Goal: Find specific page/section: Find specific page/section

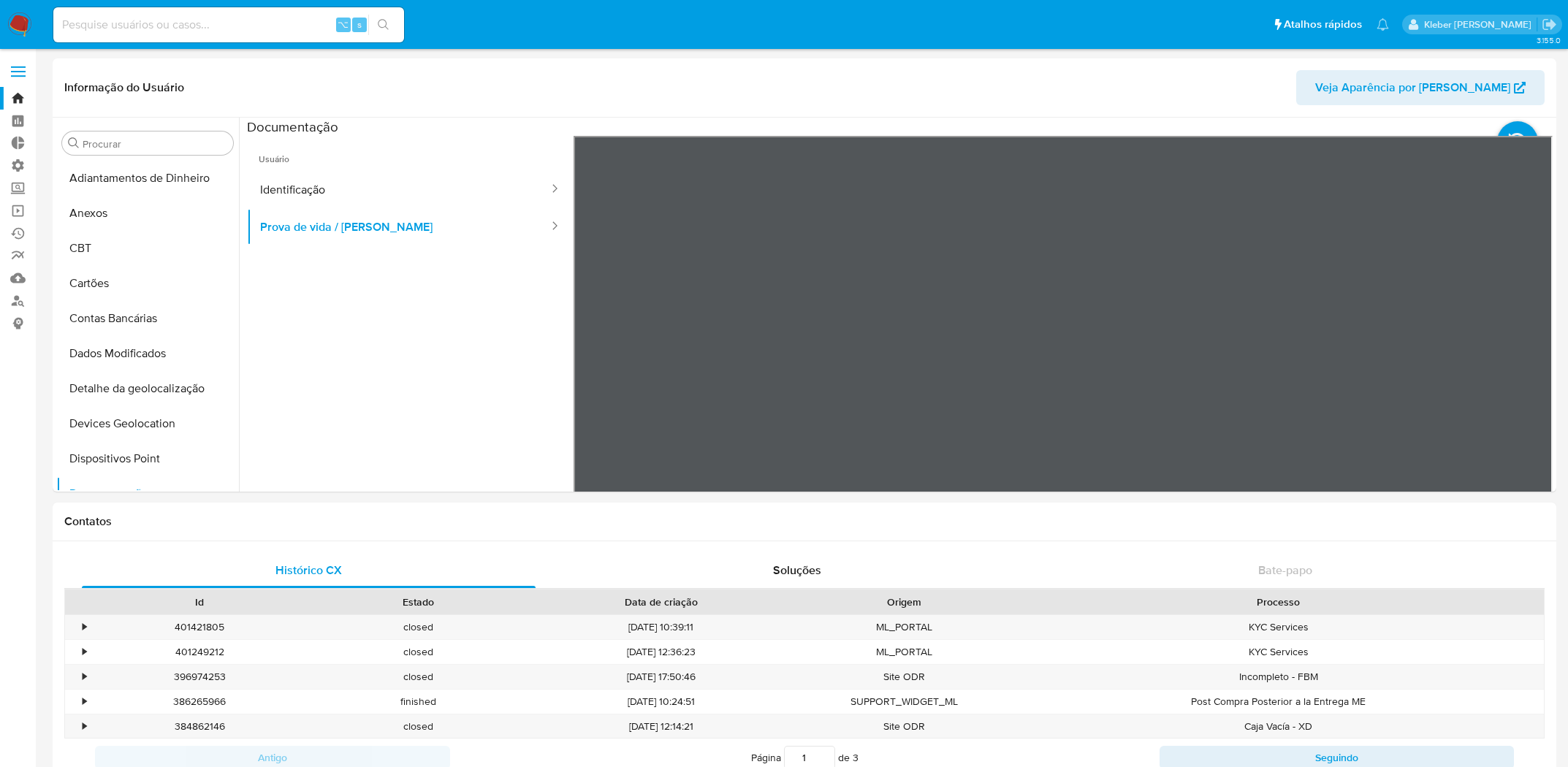
select select "10"
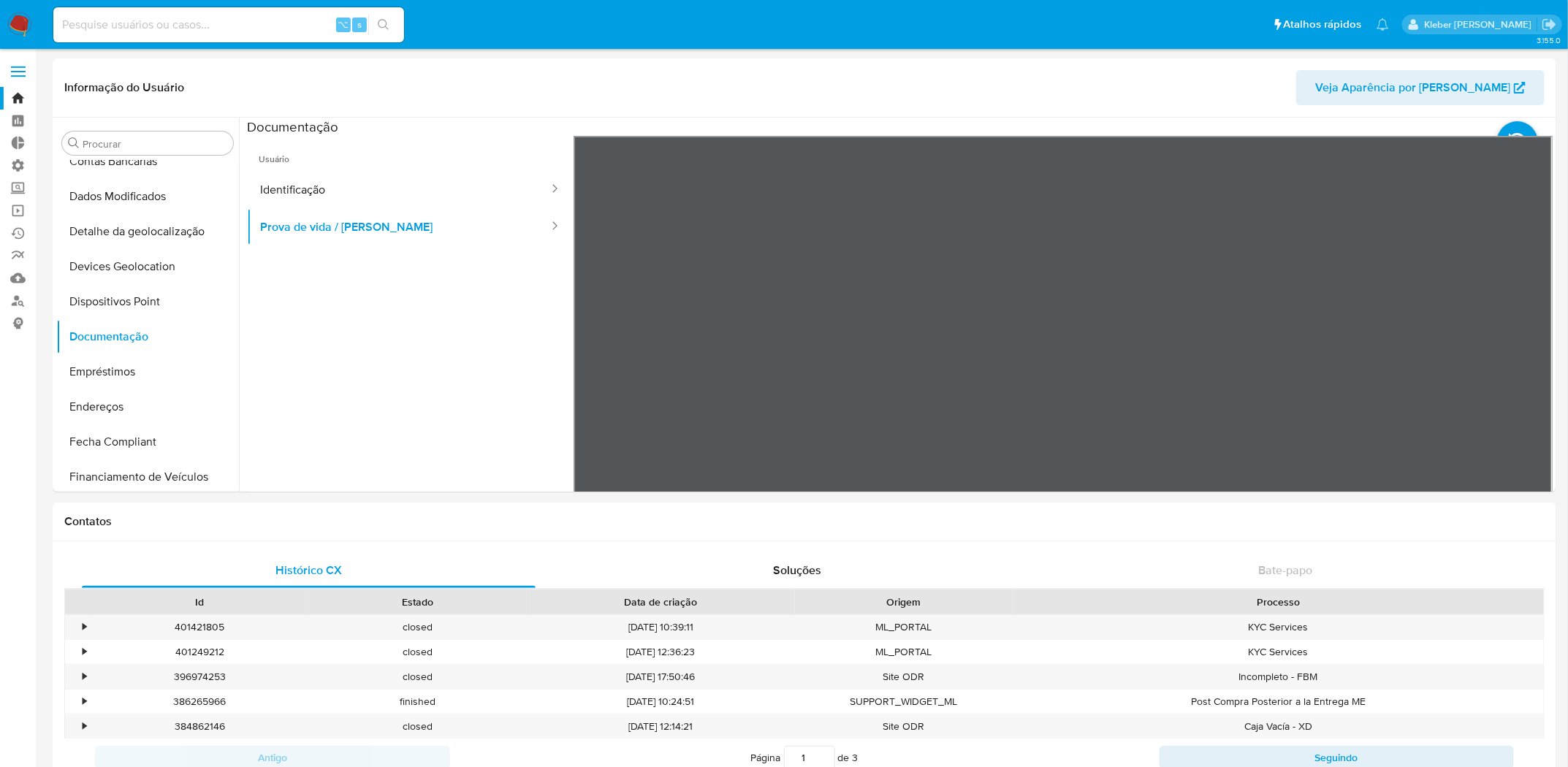
click at [112, 19] on input at bounding box center [229, 25] width 351 height 19
paste input "142547102"
type input "142547102"
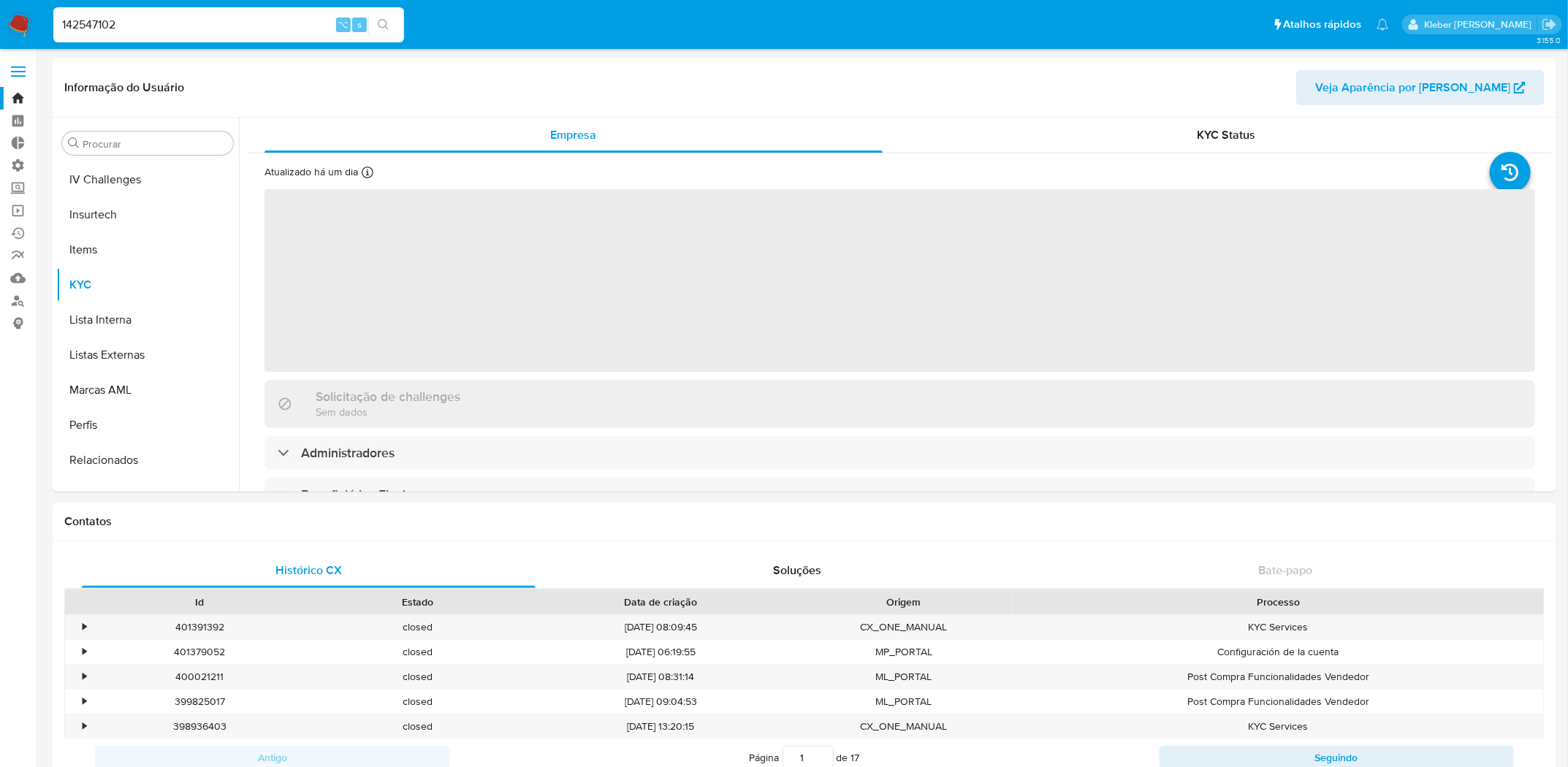
scroll to position [652, 0]
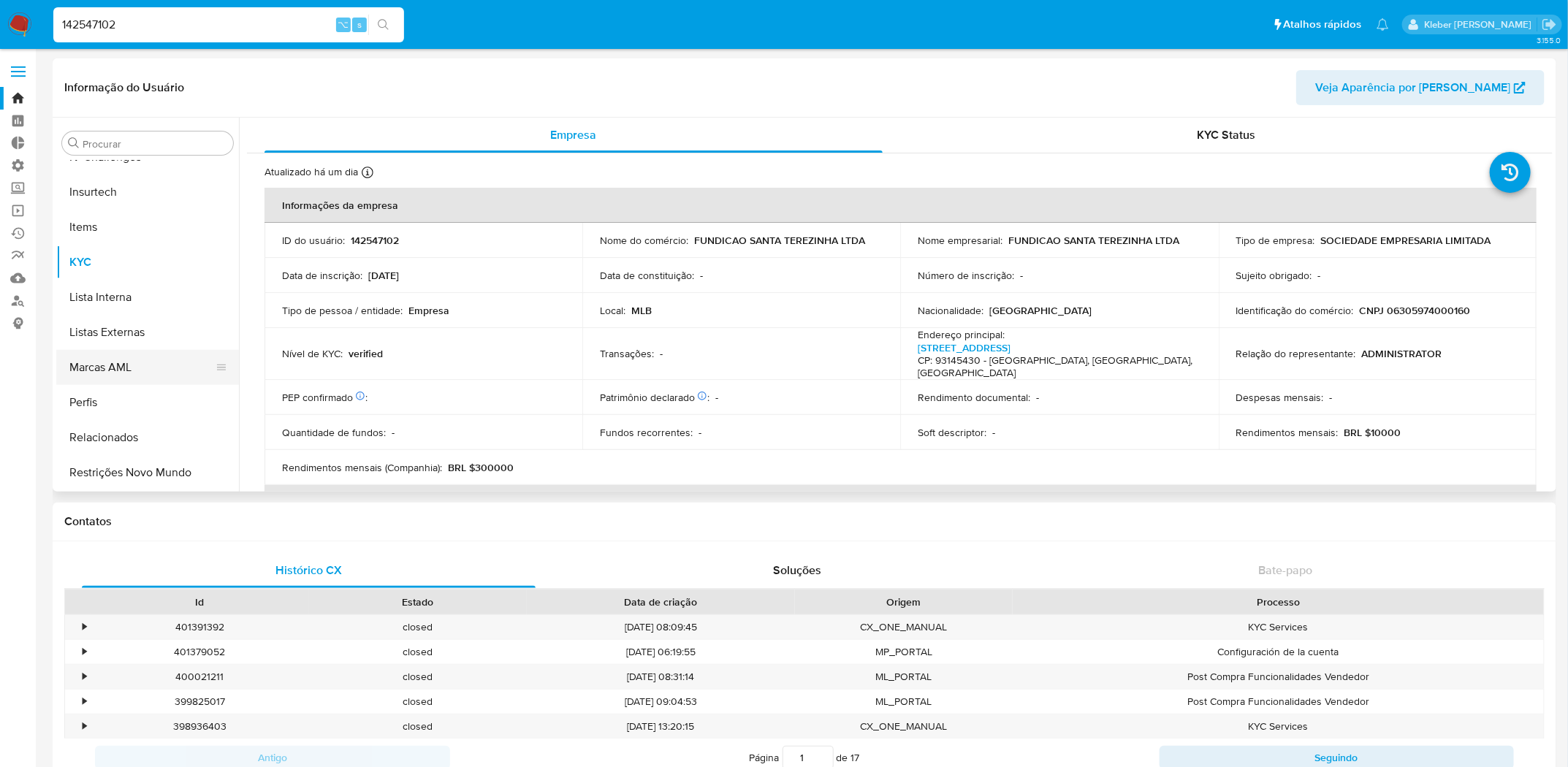
select select "10"
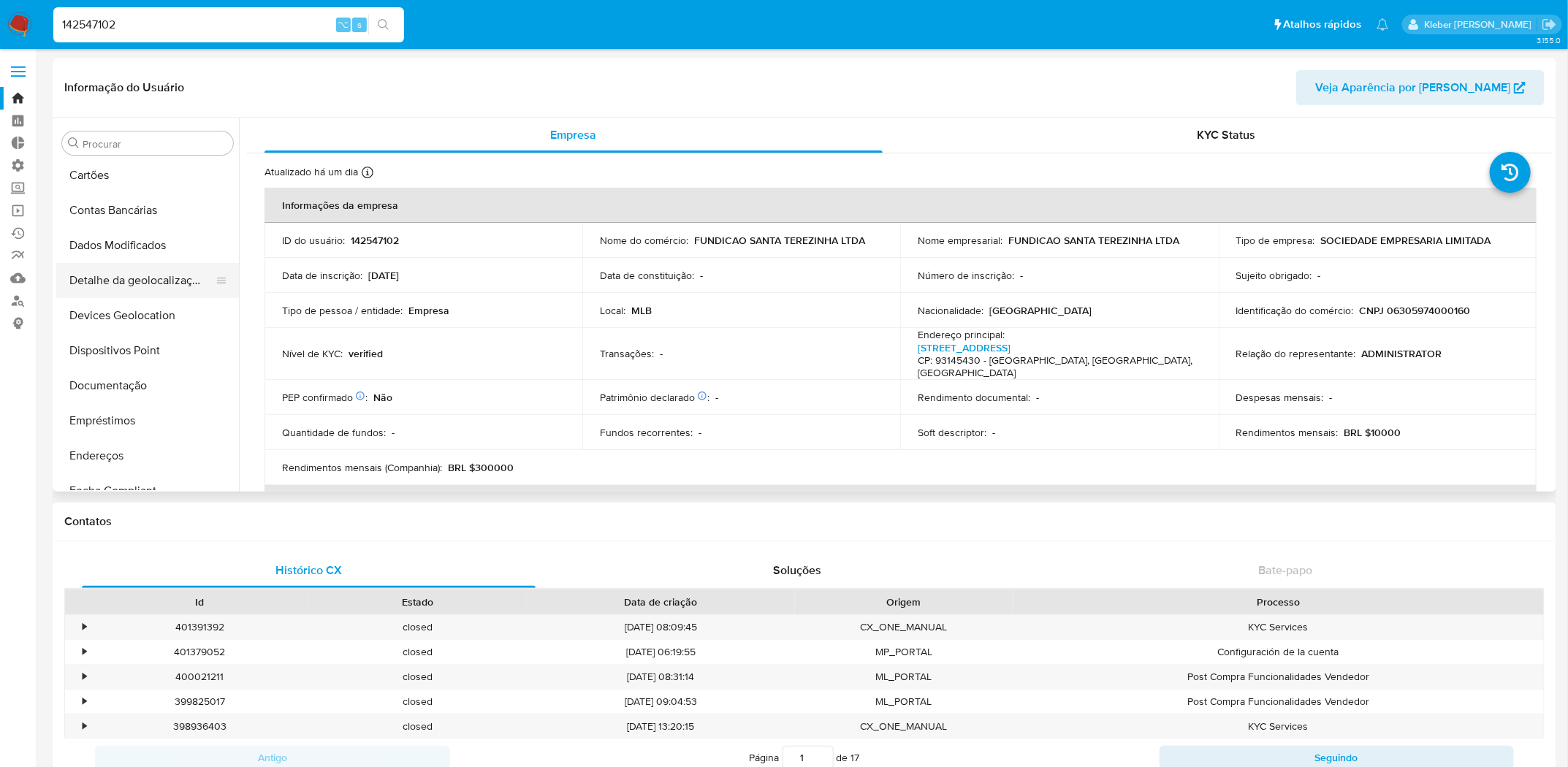
scroll to position [123, 0]
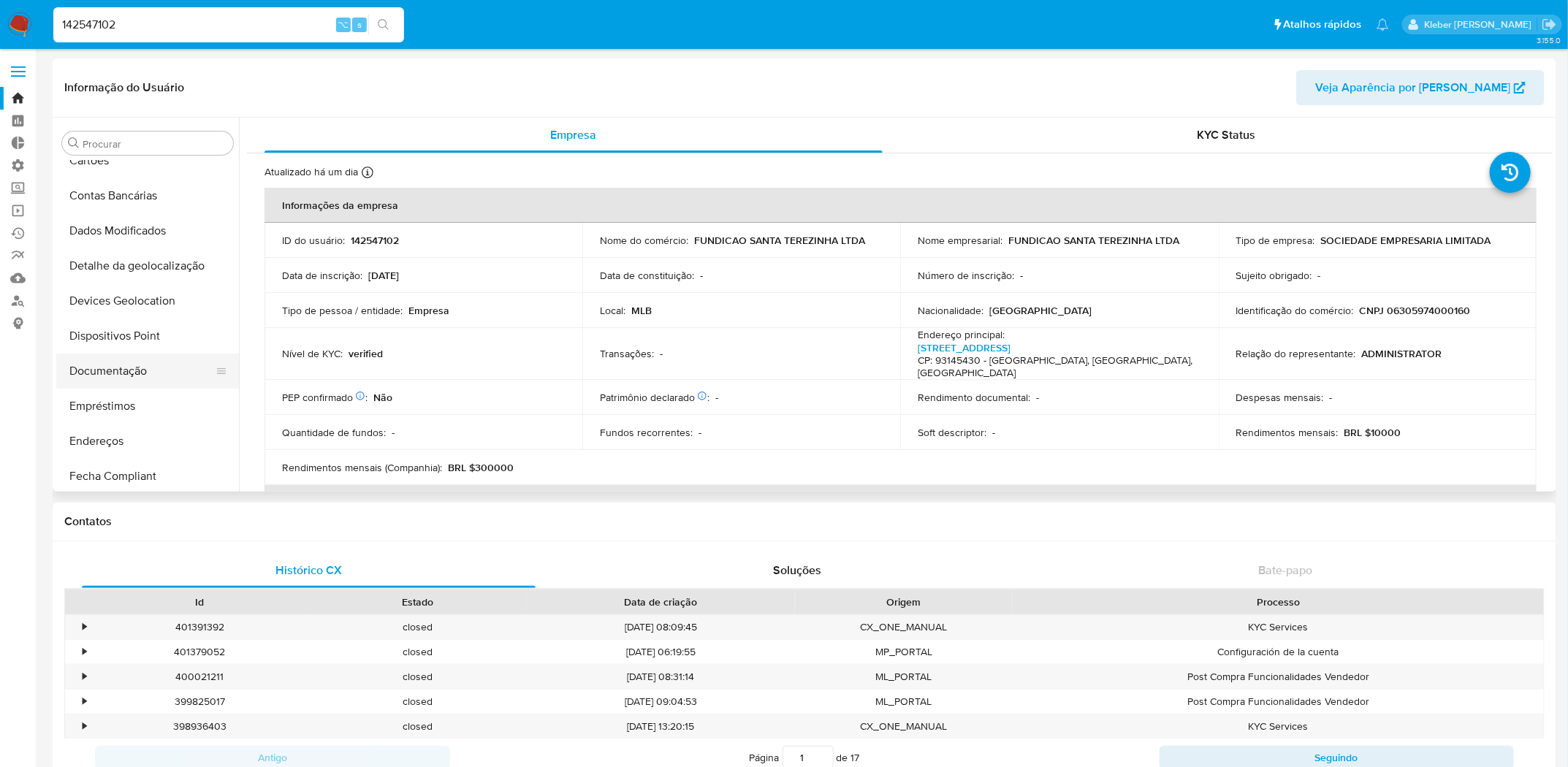
click at [136, 370] on button "Documentação" at bounding box center [142, 371] width 171 height 35
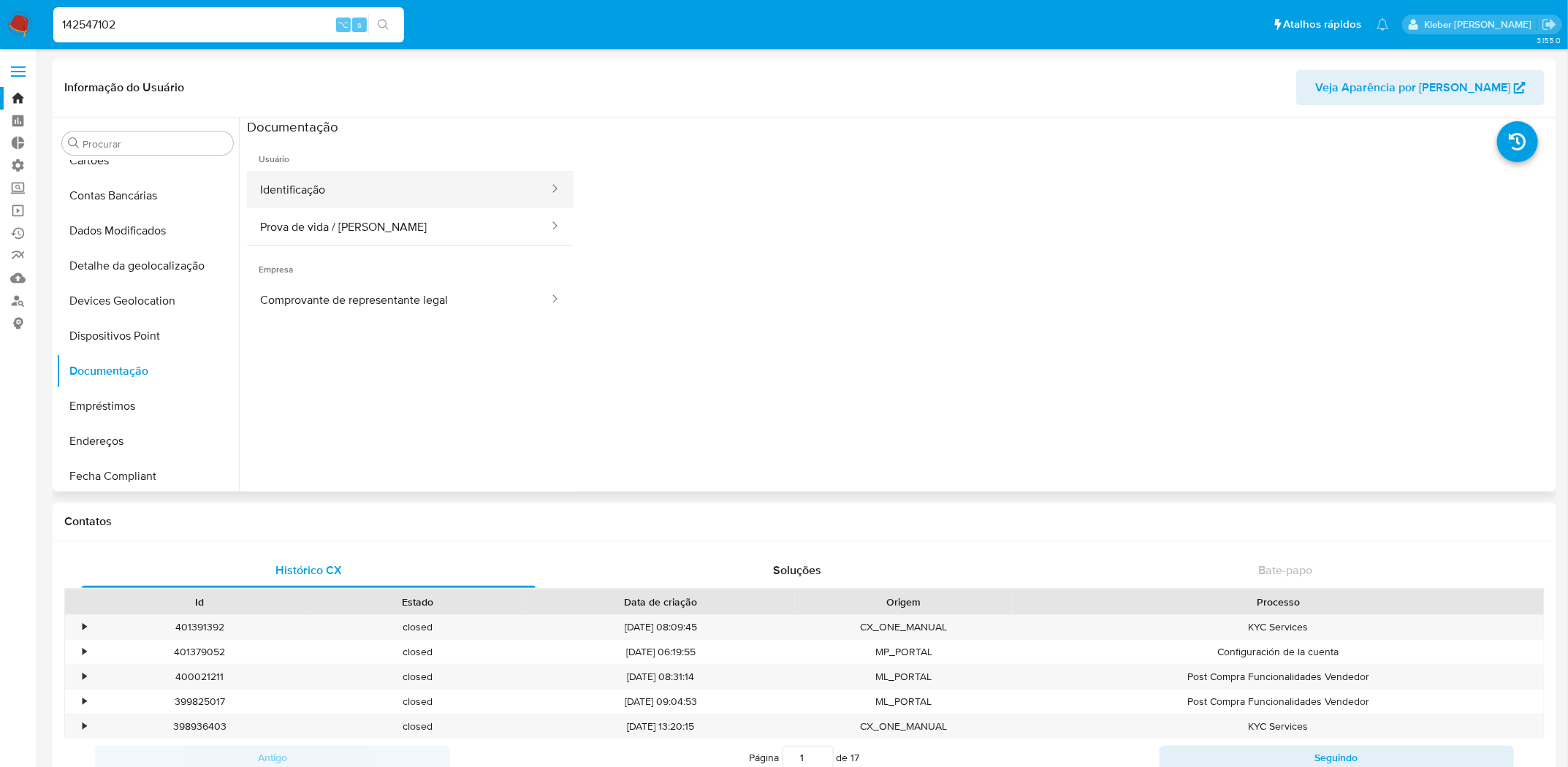
click at [447, 184] on button "Identificação" at bounding box center [398, 189] width 303 height 37
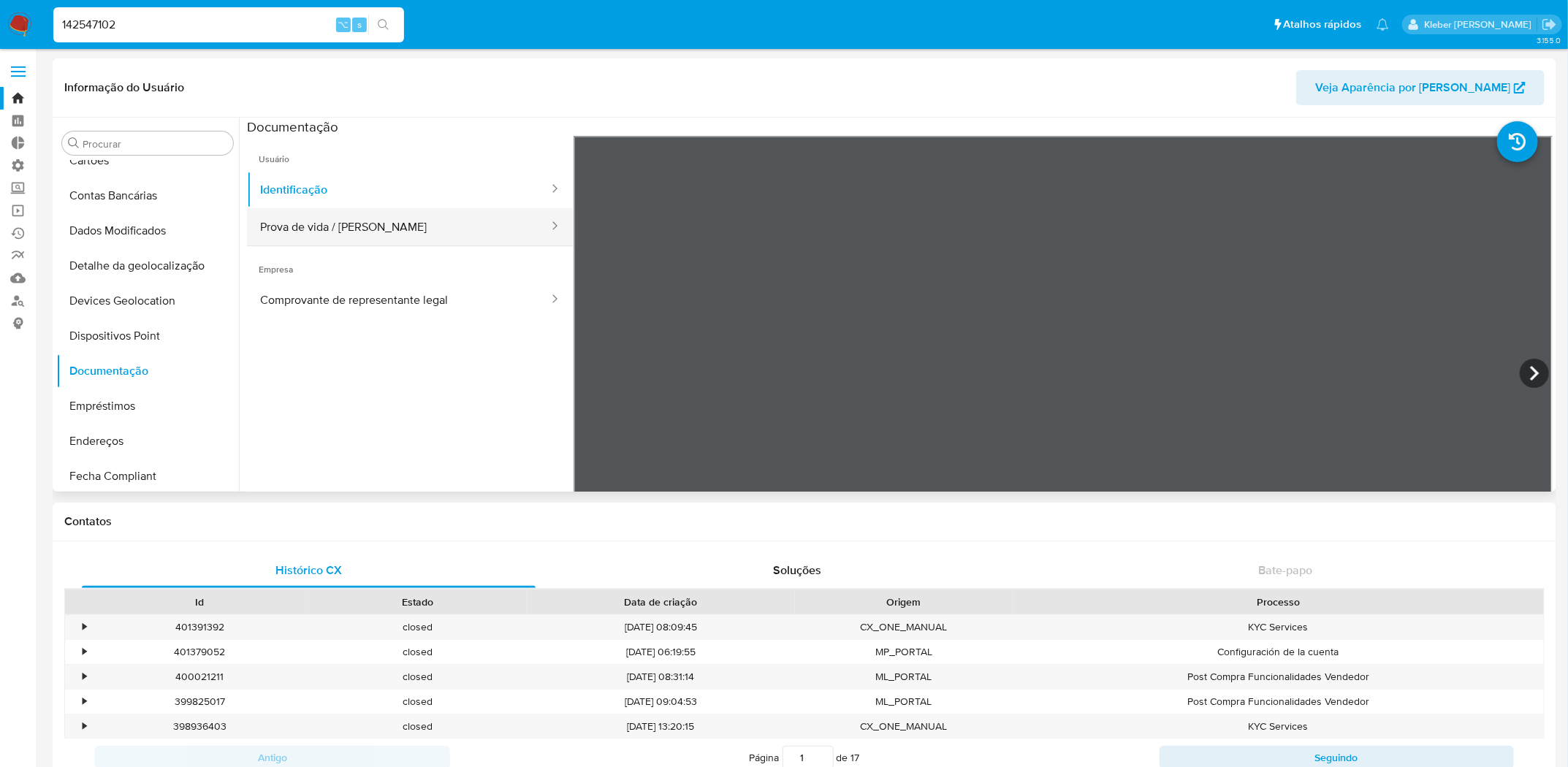
click at [427, 227] on button "Prova de vida / [PERSON_NAME]" at bounding box center [398, 226] width 303 height 37
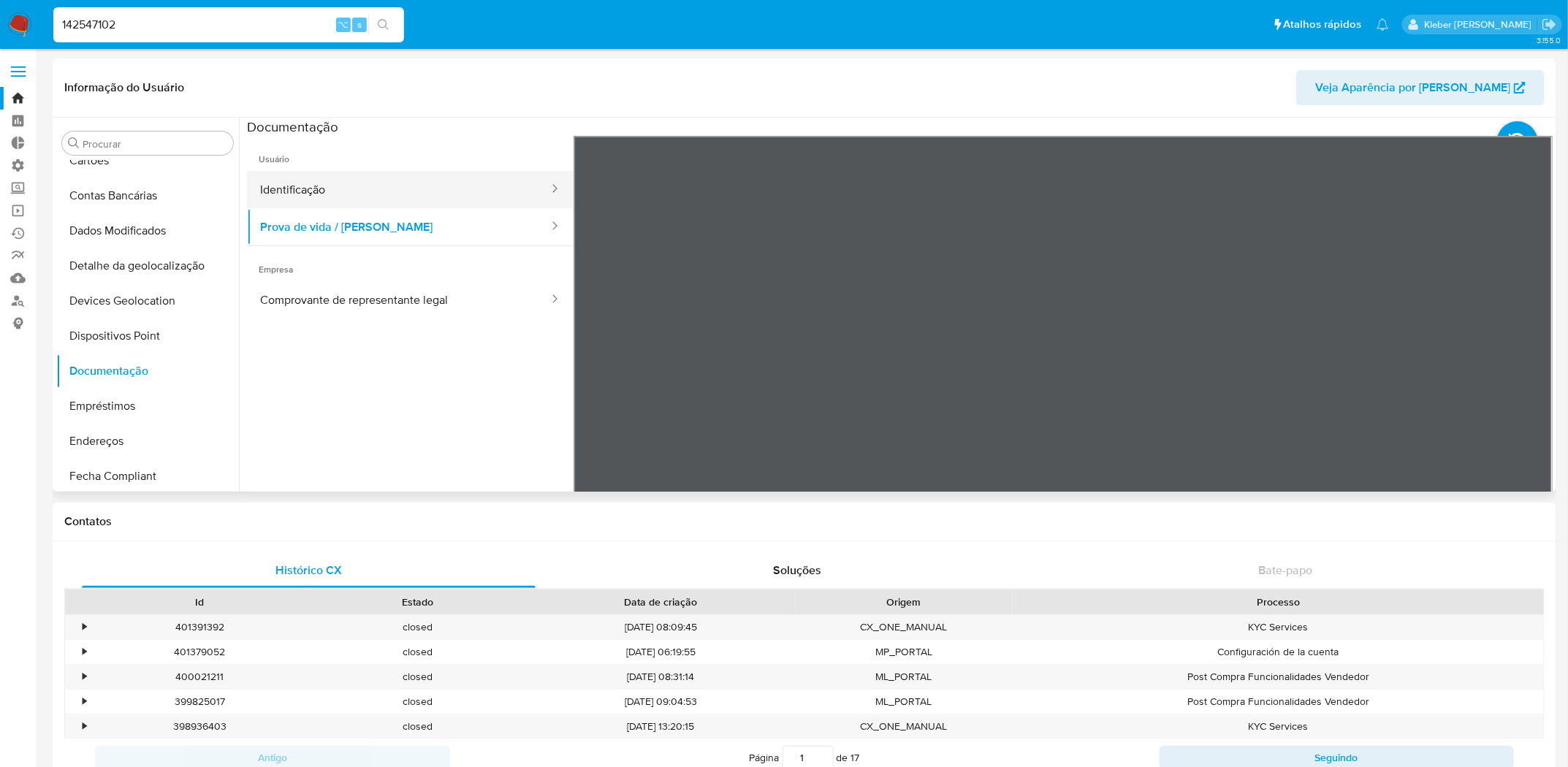
click at [428, 192] on button "Identificação" at bounding box center [398, 189] width 303 height 37
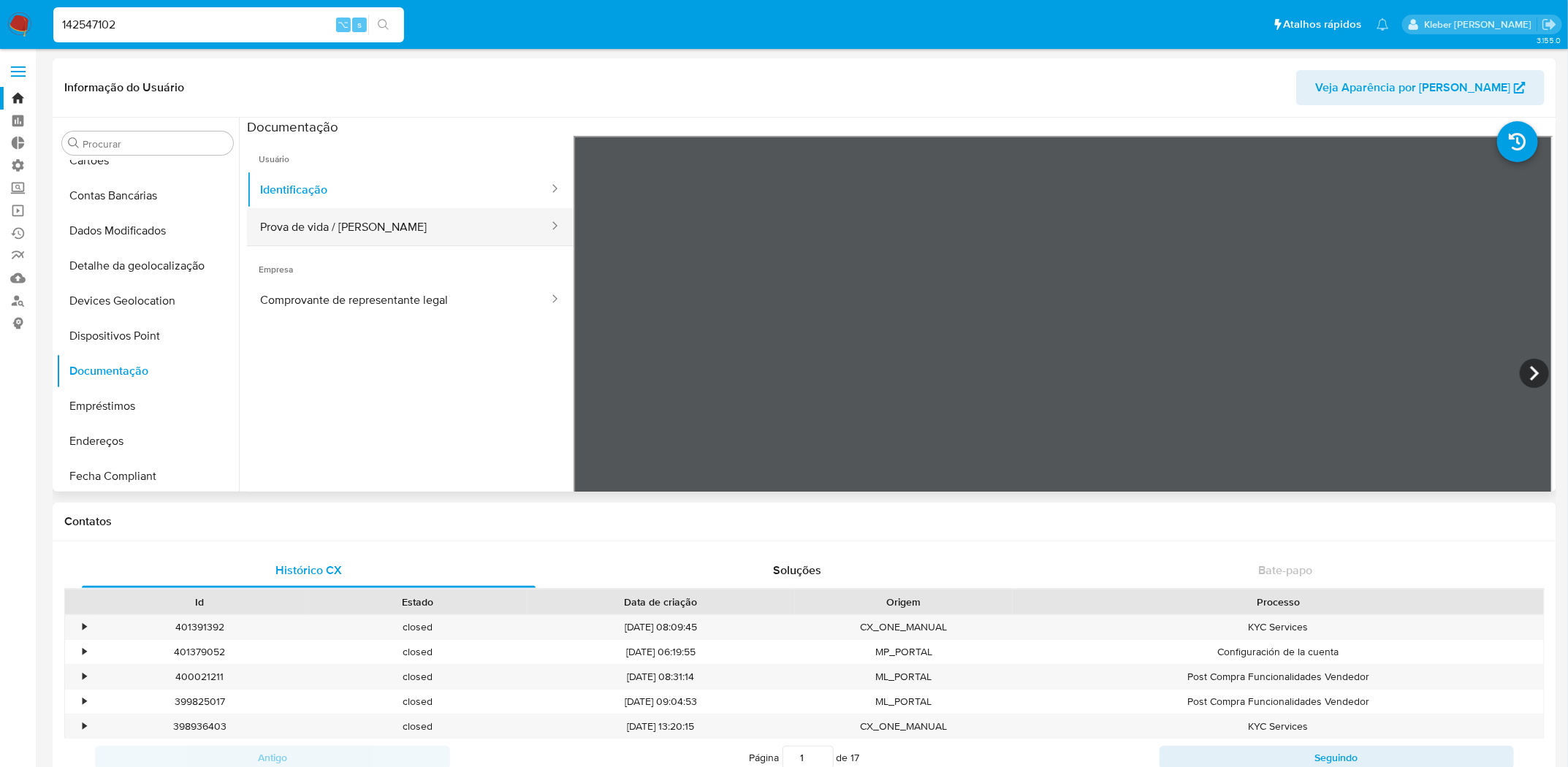
click at [353, 231] on button "Prova de vida / [PERSON_NAME]" at bounding box center [398, 226] width 303 height 37
click at [83, 21] on input "142547102" at bounding box center [229, 25] width 351 height 19
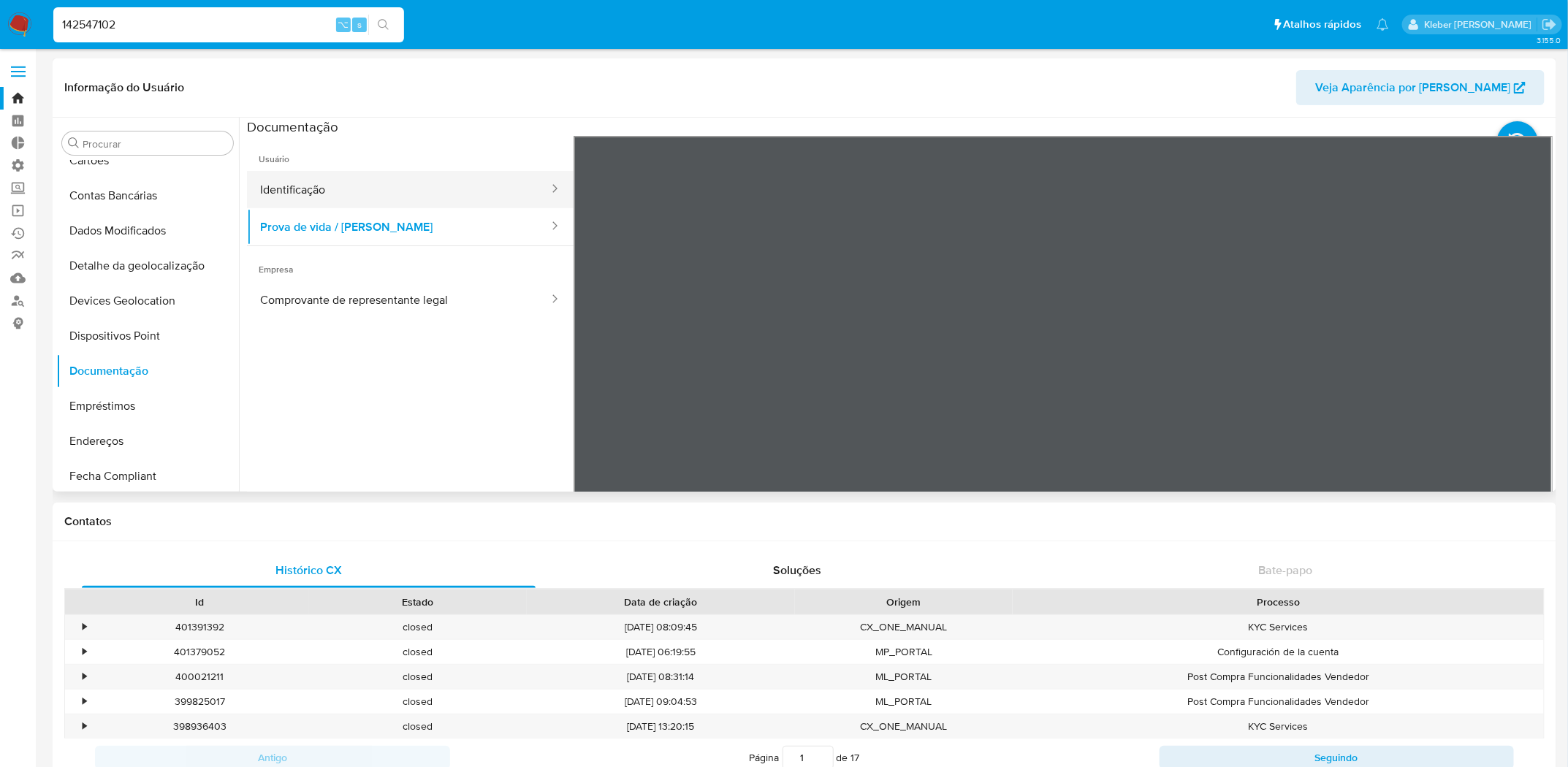
click at [344, 188] on button "Identificação" at bounding box center [398, 189] width 303 height 37
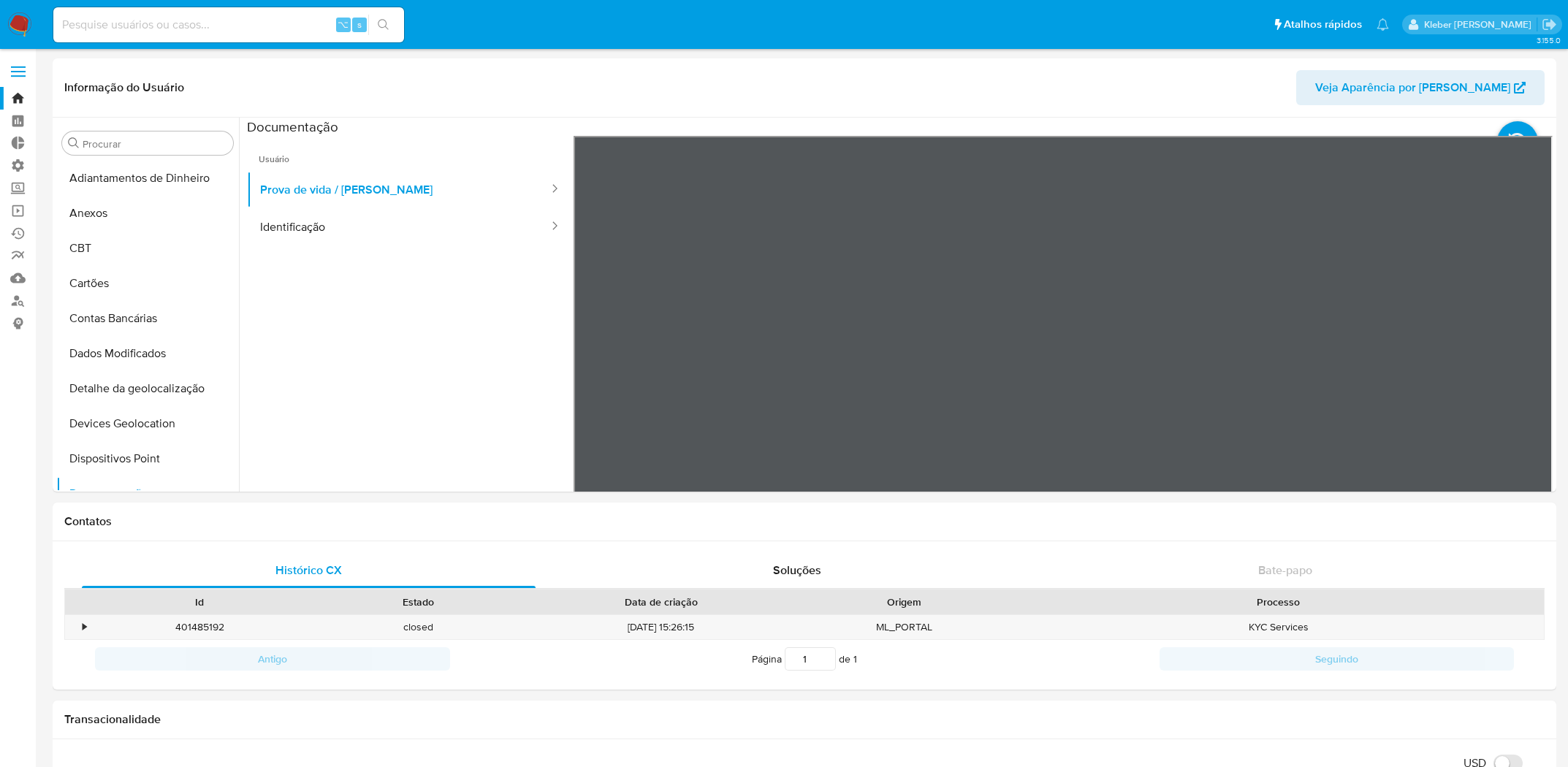
select select "10"
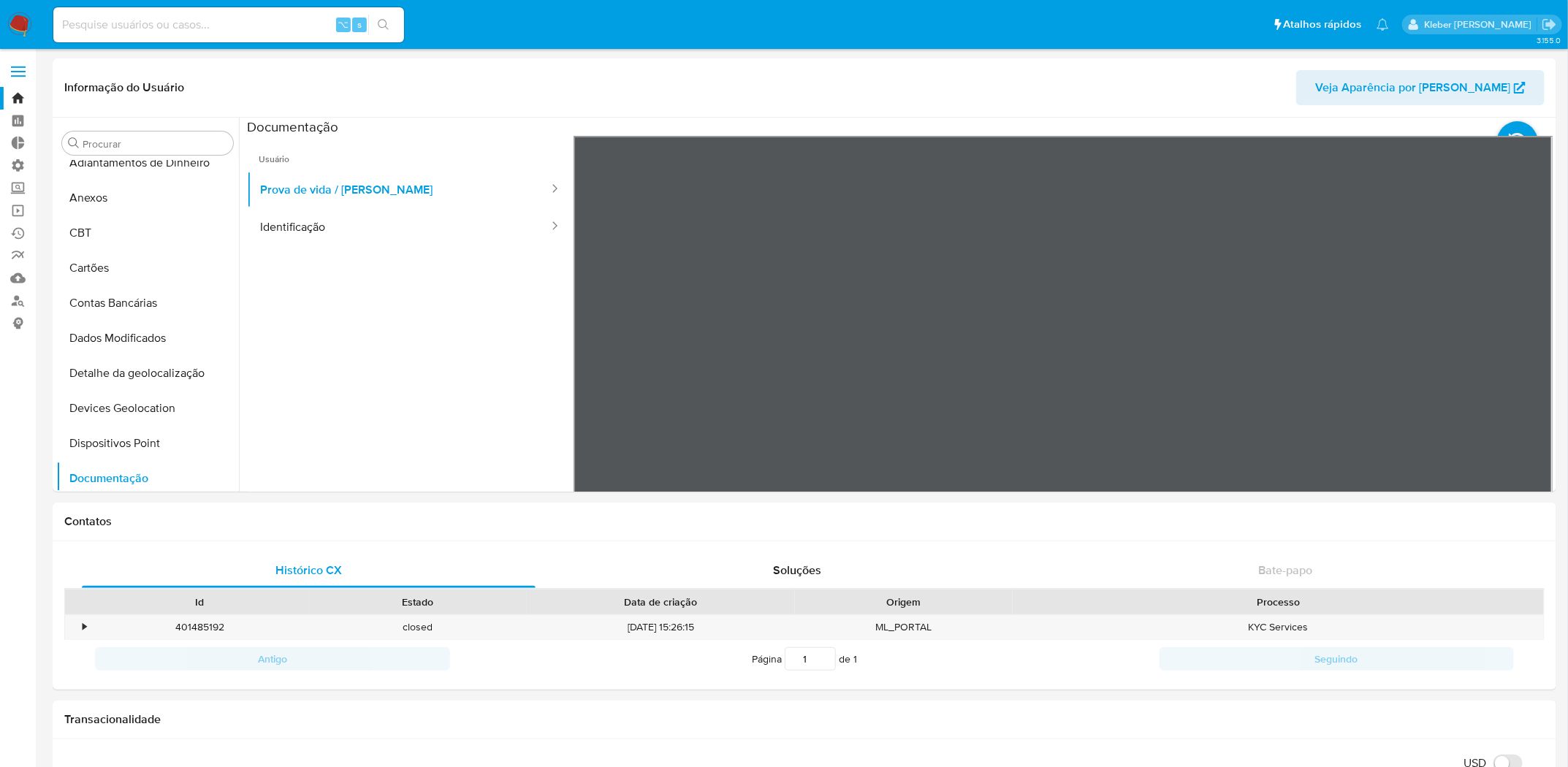
click at [266, 31] on input at bounding box center [229, 25] width 351 height 19
paste input "648144826"
type input "648144826"
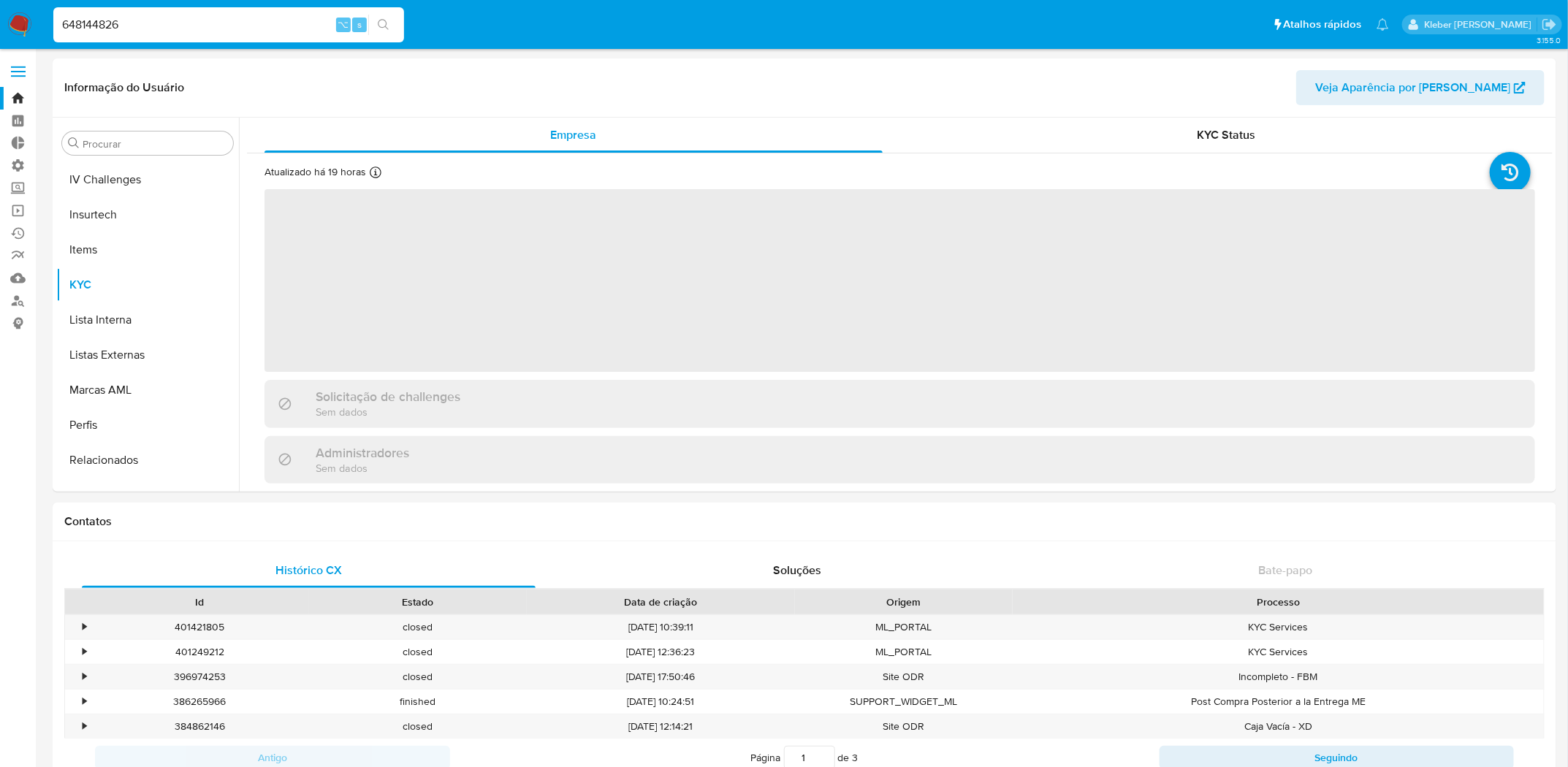
scroll to position [652, 0]
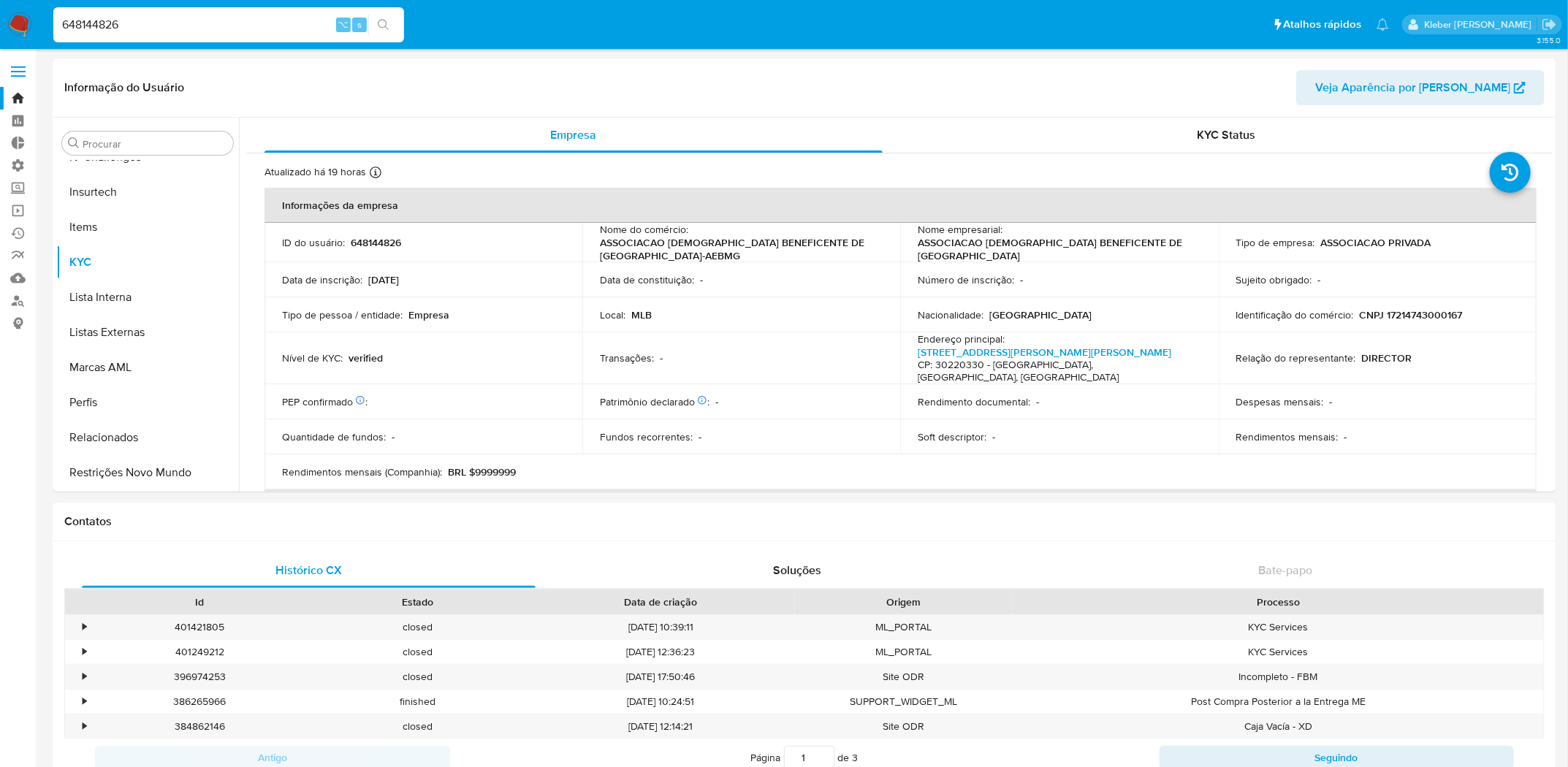
select select "10"
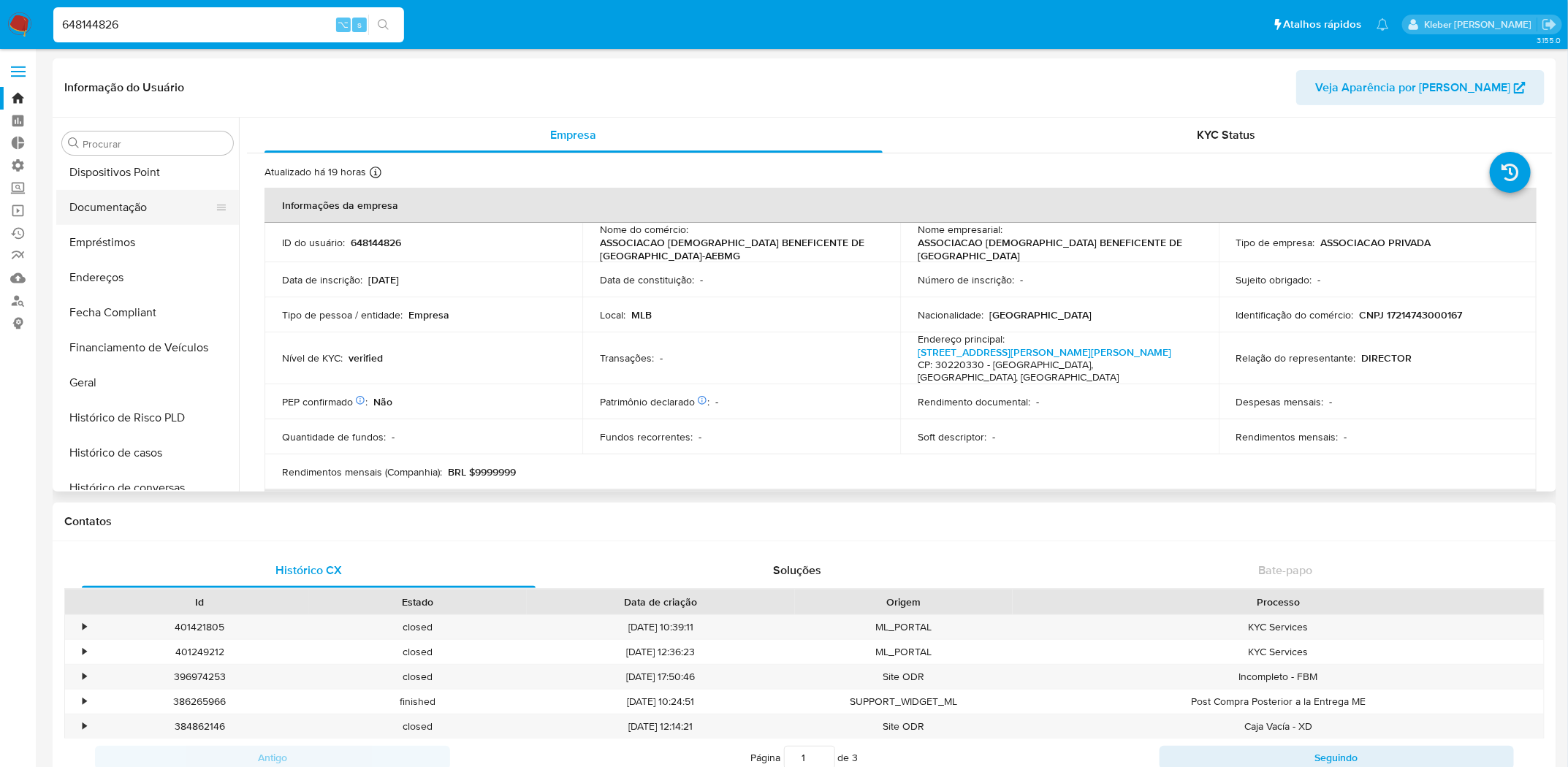
click at [144, 202] on button "Documentação" at bounding box center [142, 207] width 171 height 35
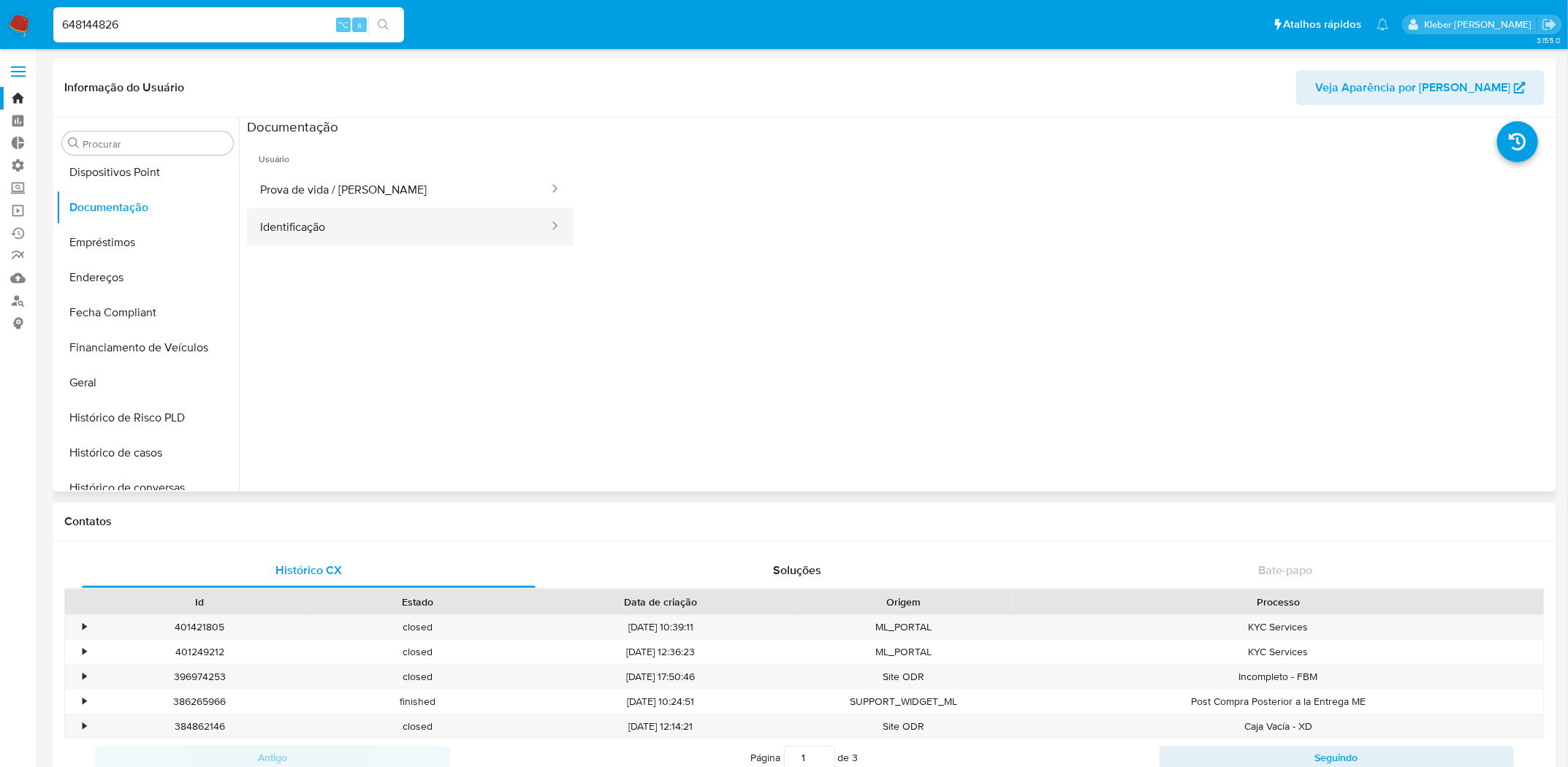
click at [455, 241] on button "Identificação" at bounding box center [398, 226] width 303 height 37
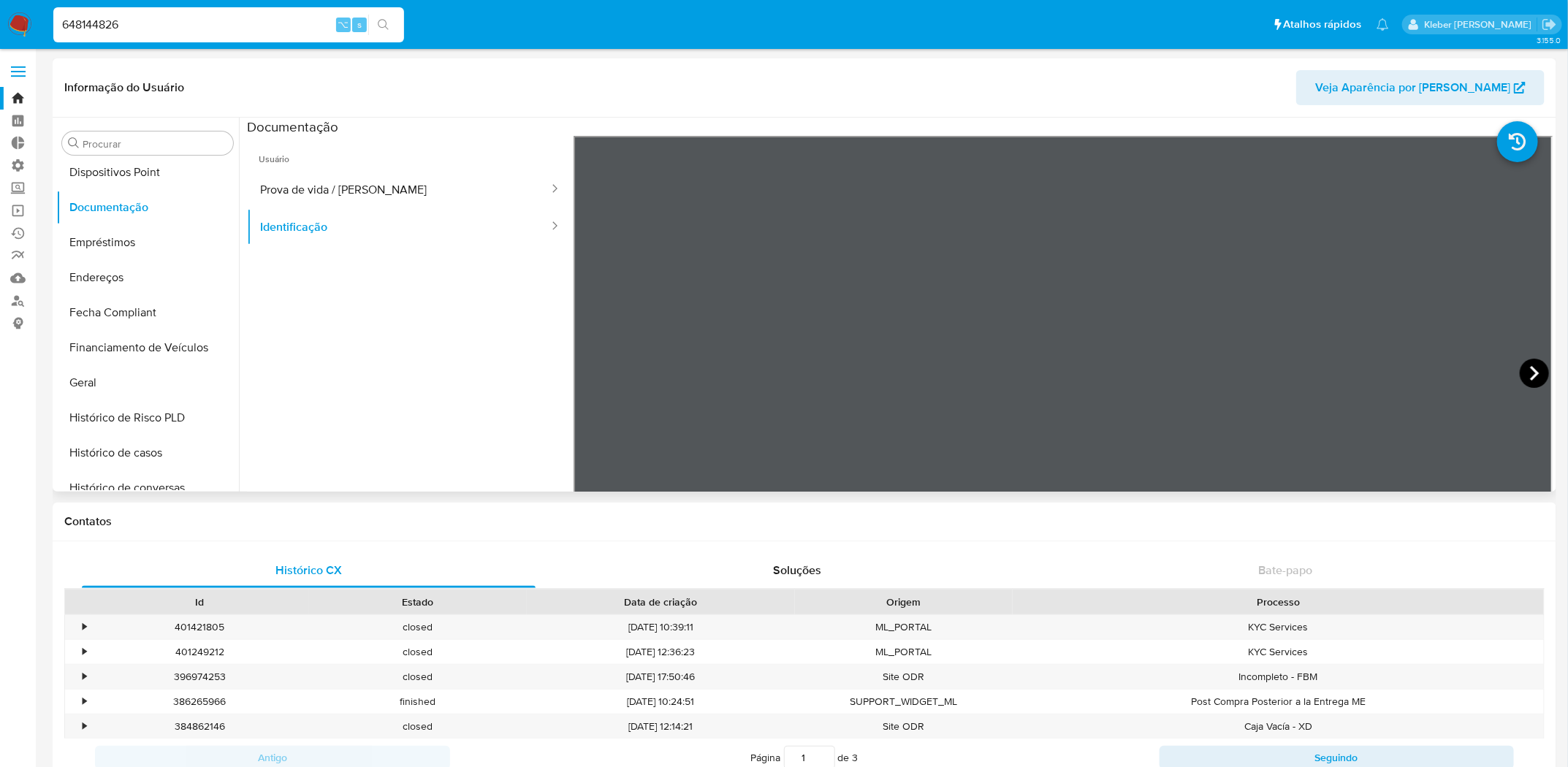
click at [1535, 374] on icon at bounding box center [1534, 373] width 29 height 29
click at [348, 189] on button "Prova de vida / [PERSON_NAME]" at bounding box center [398, 189] width 303 height 37
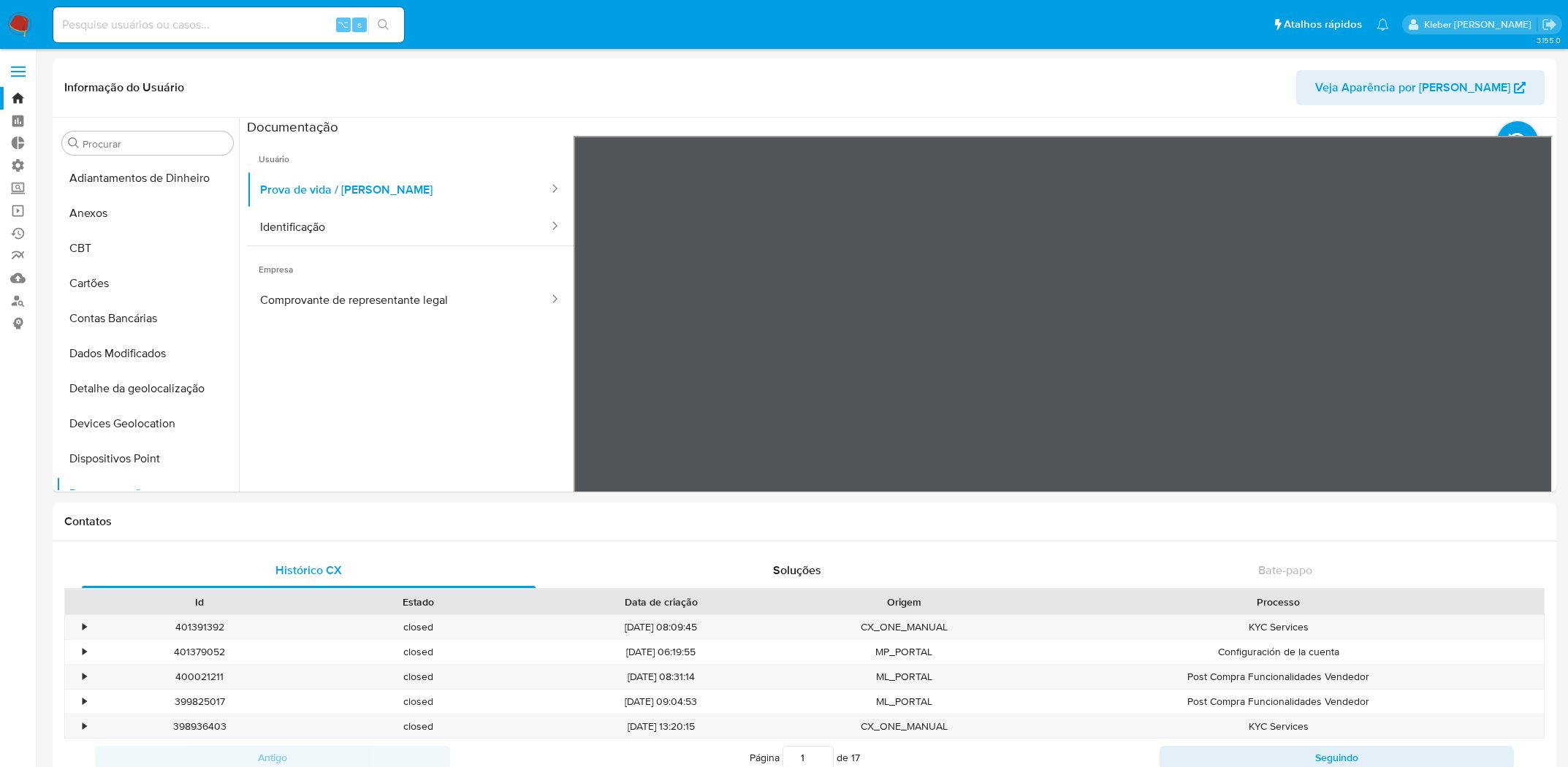
select select "10"
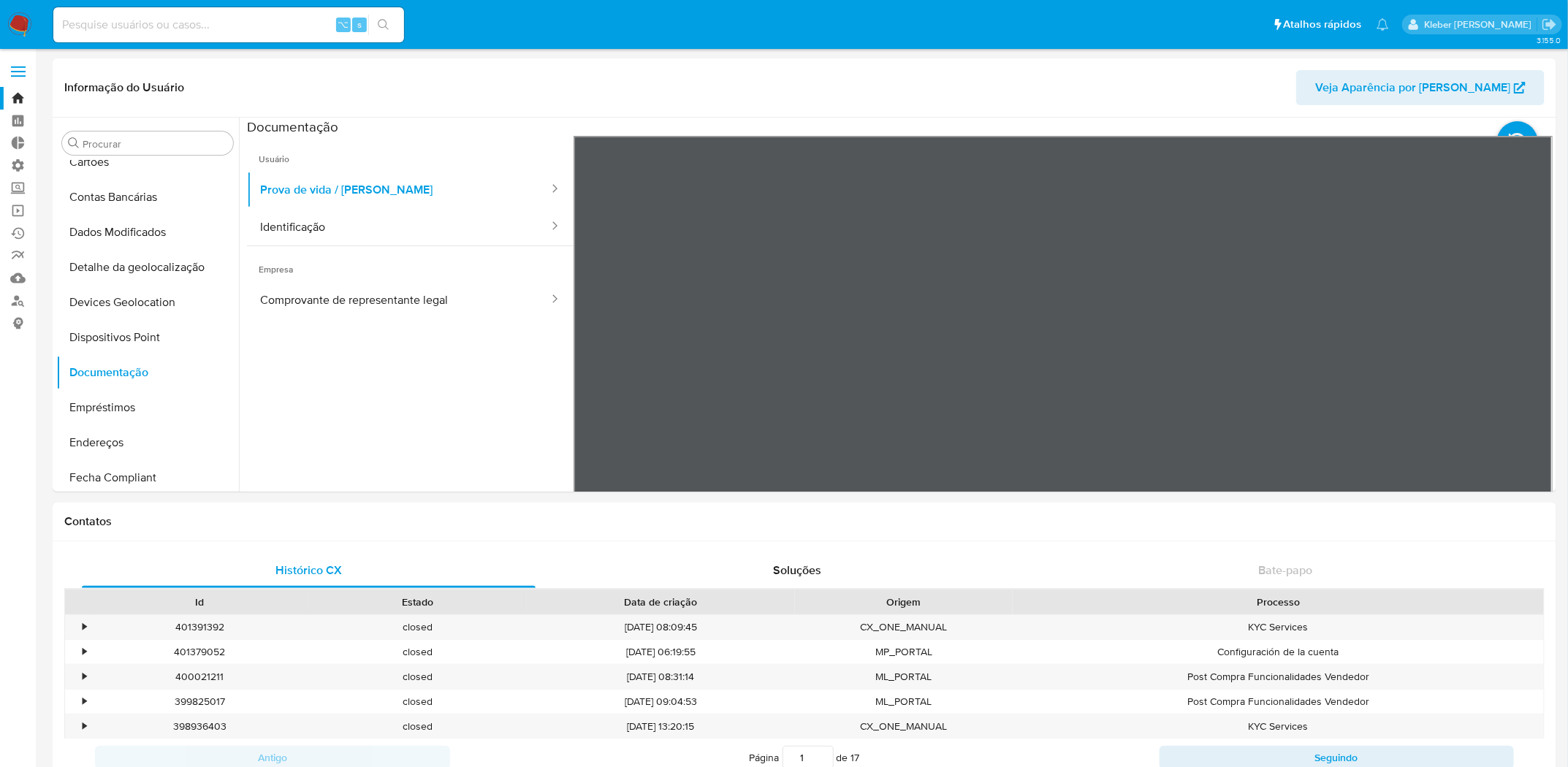
click at [300, 22] on input at bounding box center [229, 25] width 351 height 19
paste input "2623638867"
type input "2623638867"
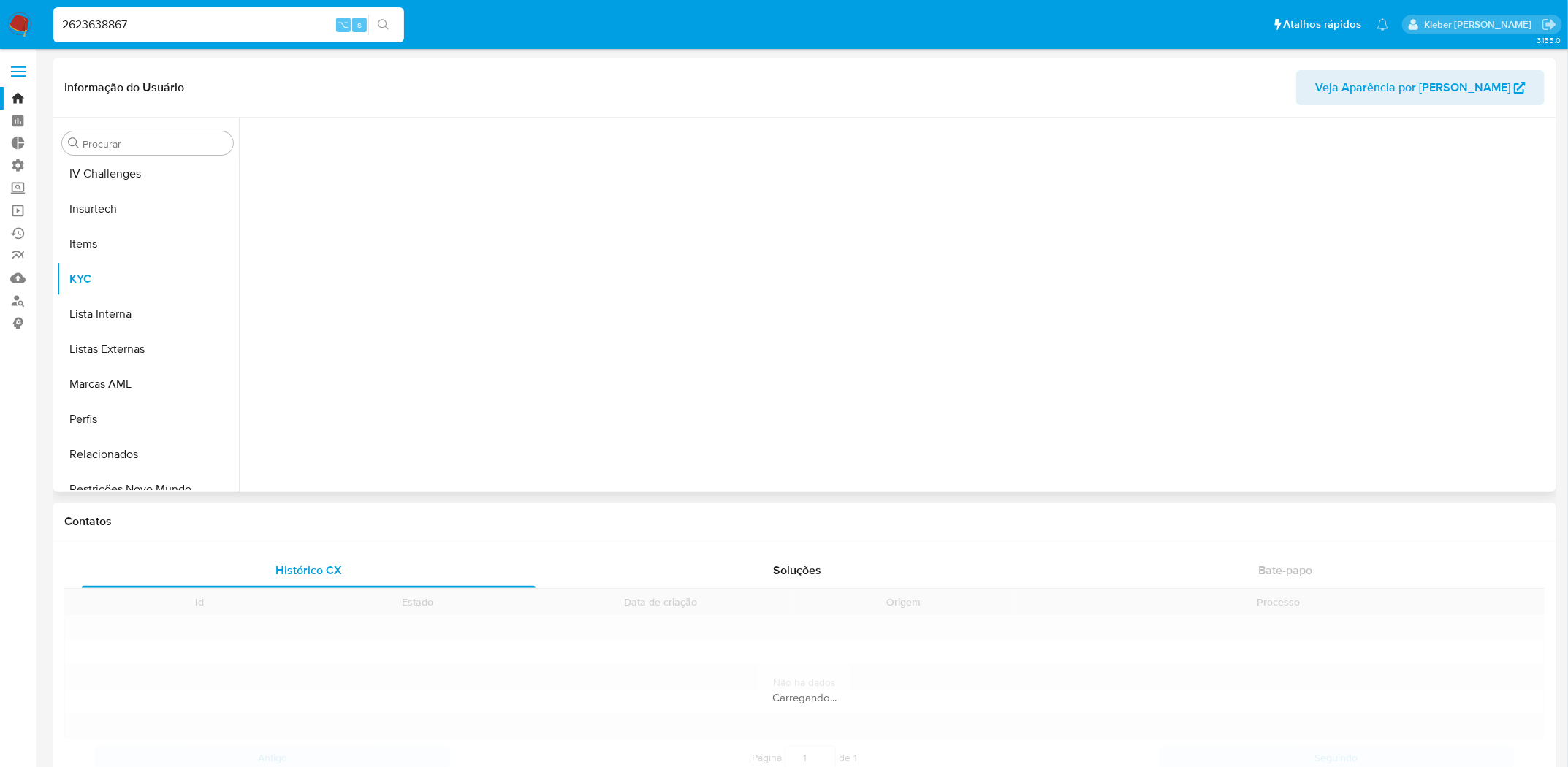
scroll to position [652, 0]
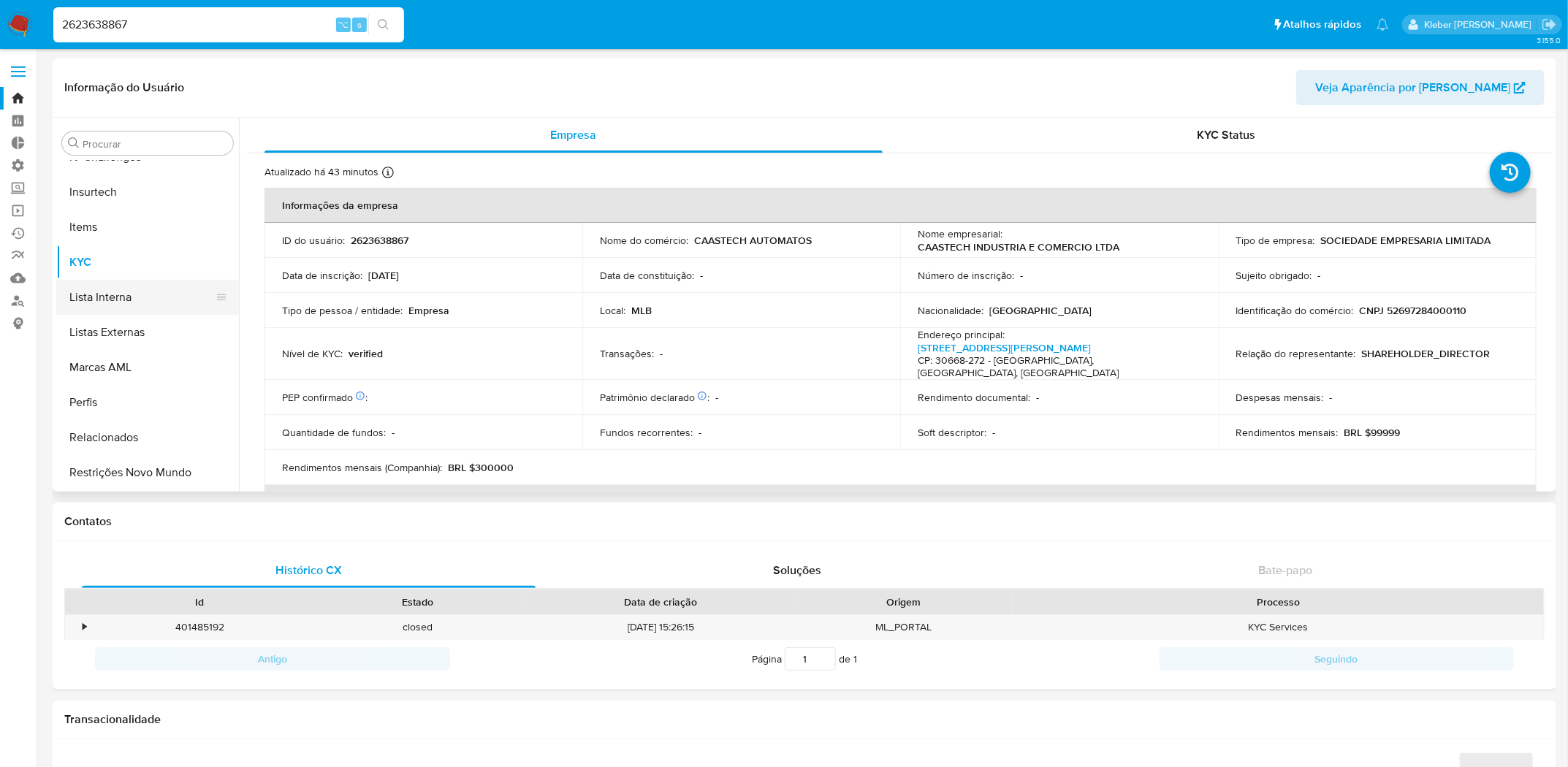
select select "10"
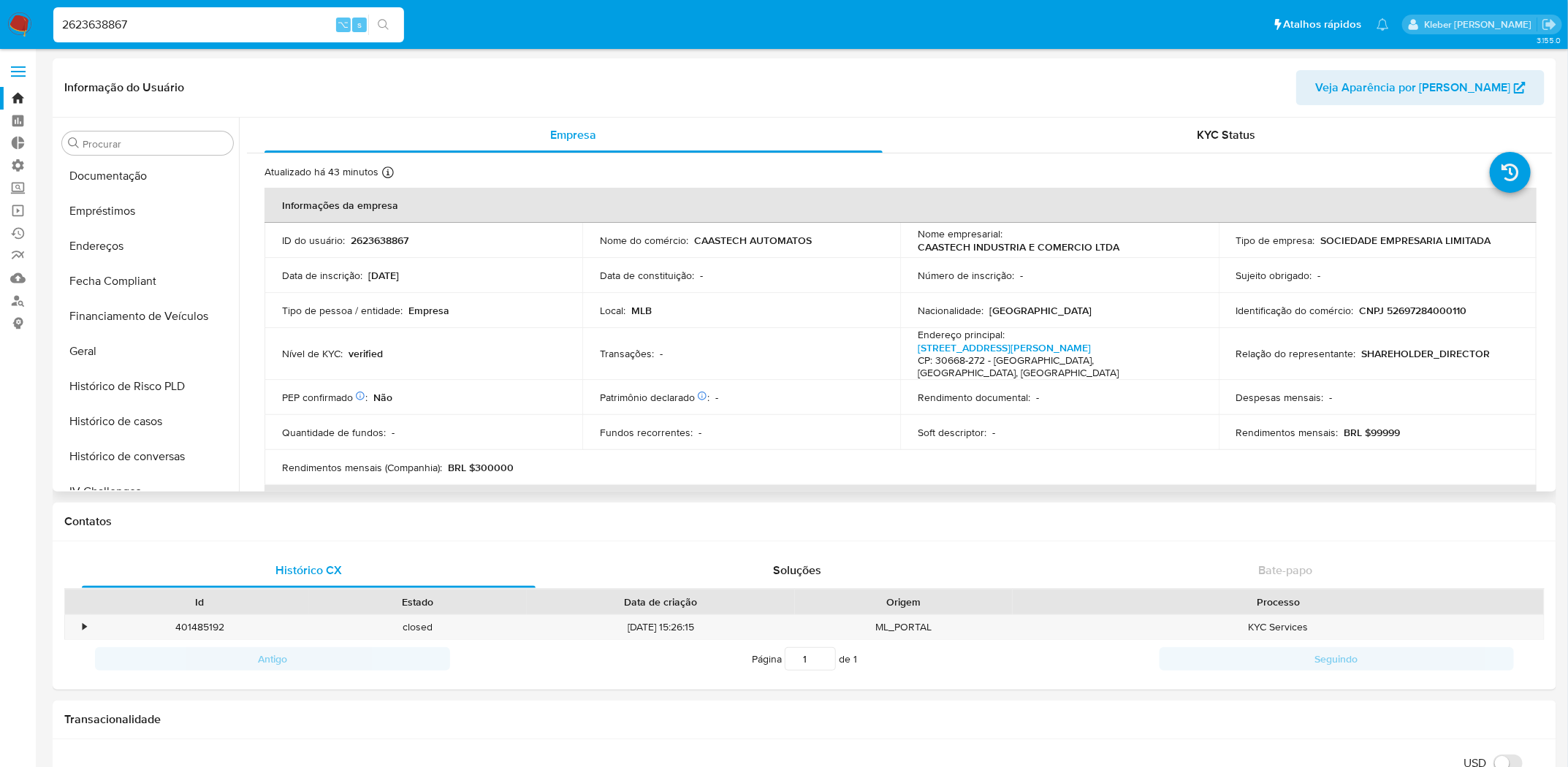
scroll to position [302, 0]
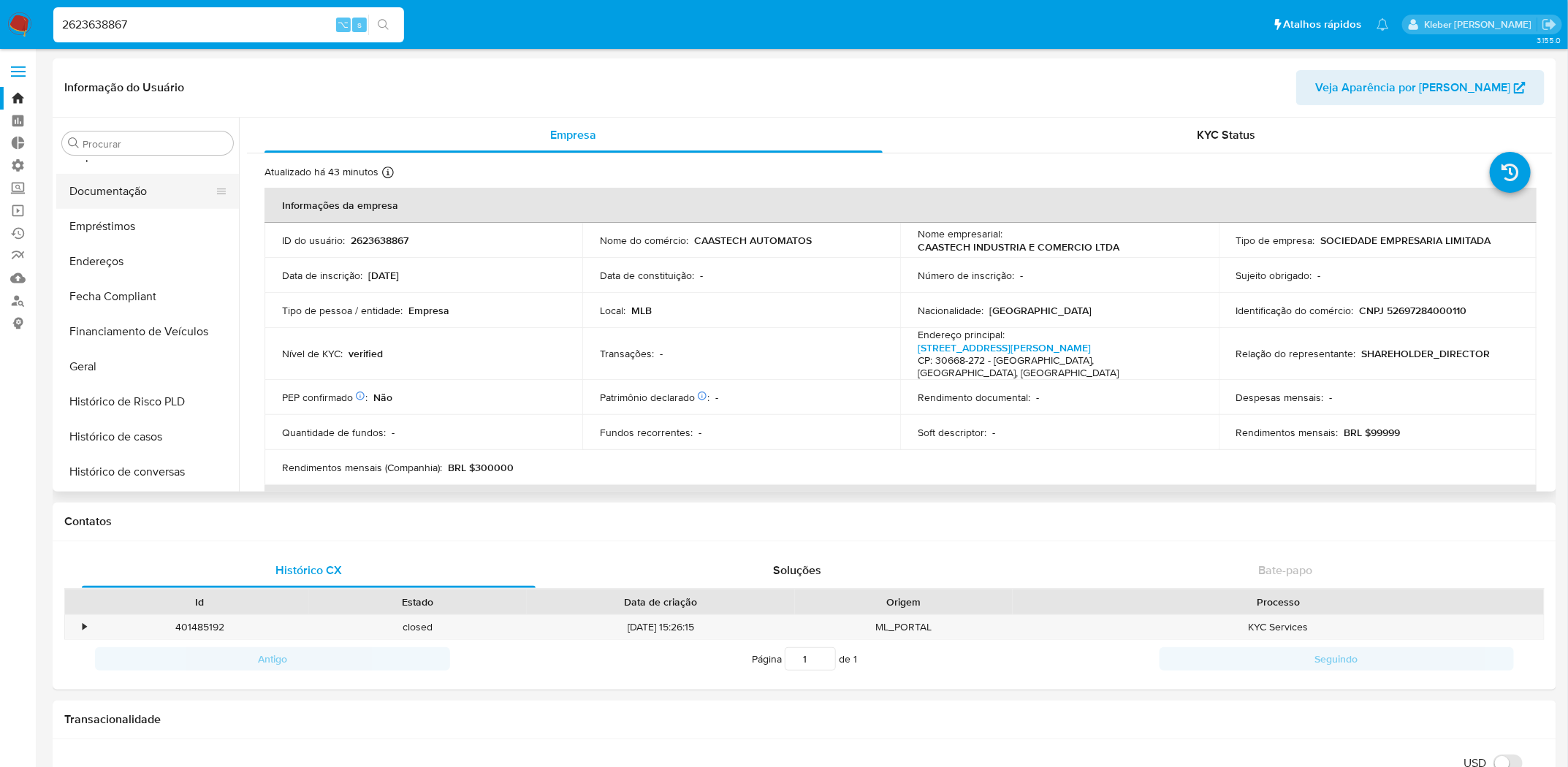
click at [148, 199] on button "Documentação" at bounding box center [142, 191] width 171 height 35
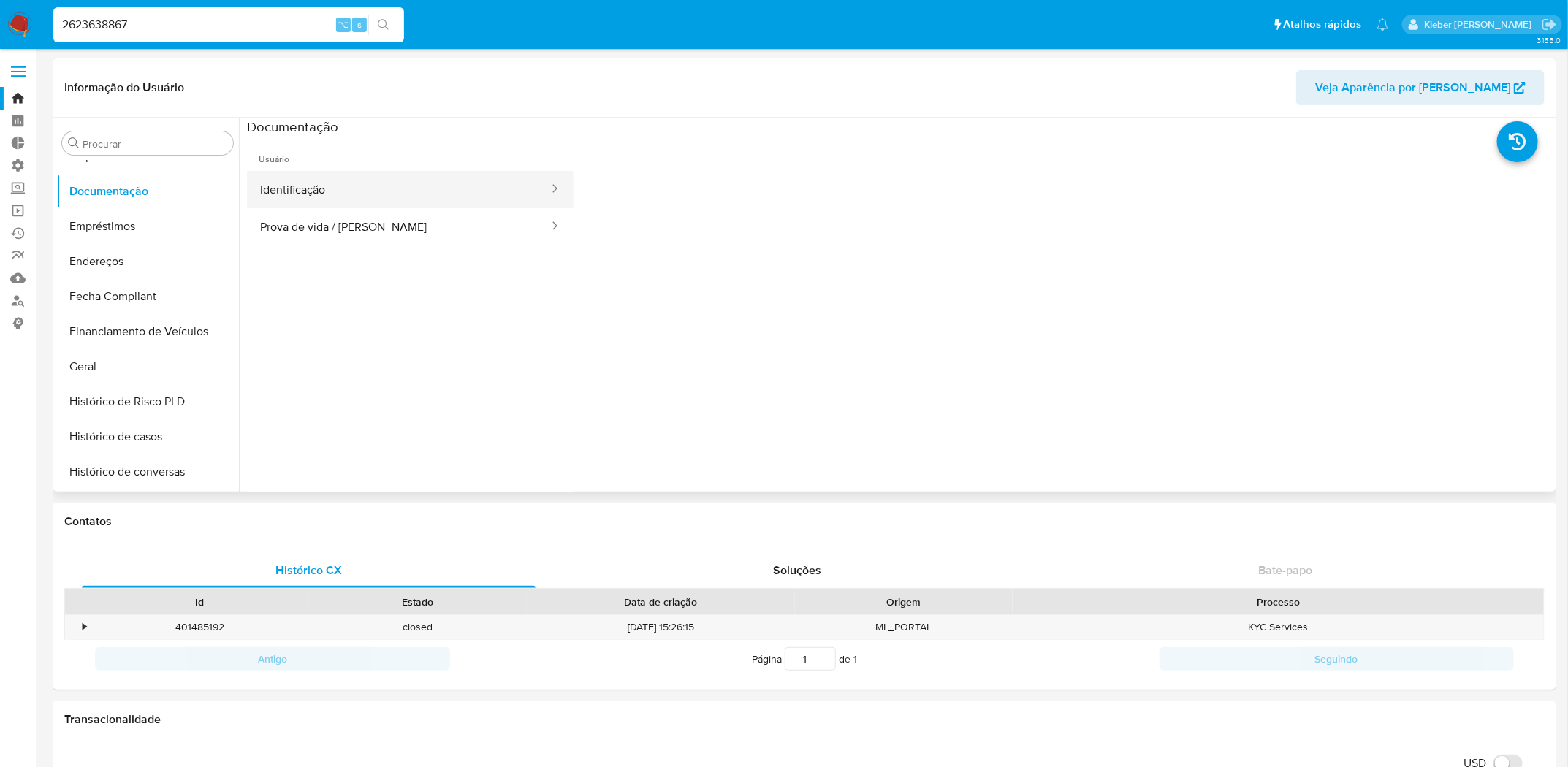
click at [349, 189] on button "Identificação" at bounding box center [398, 189] width 303 height 37
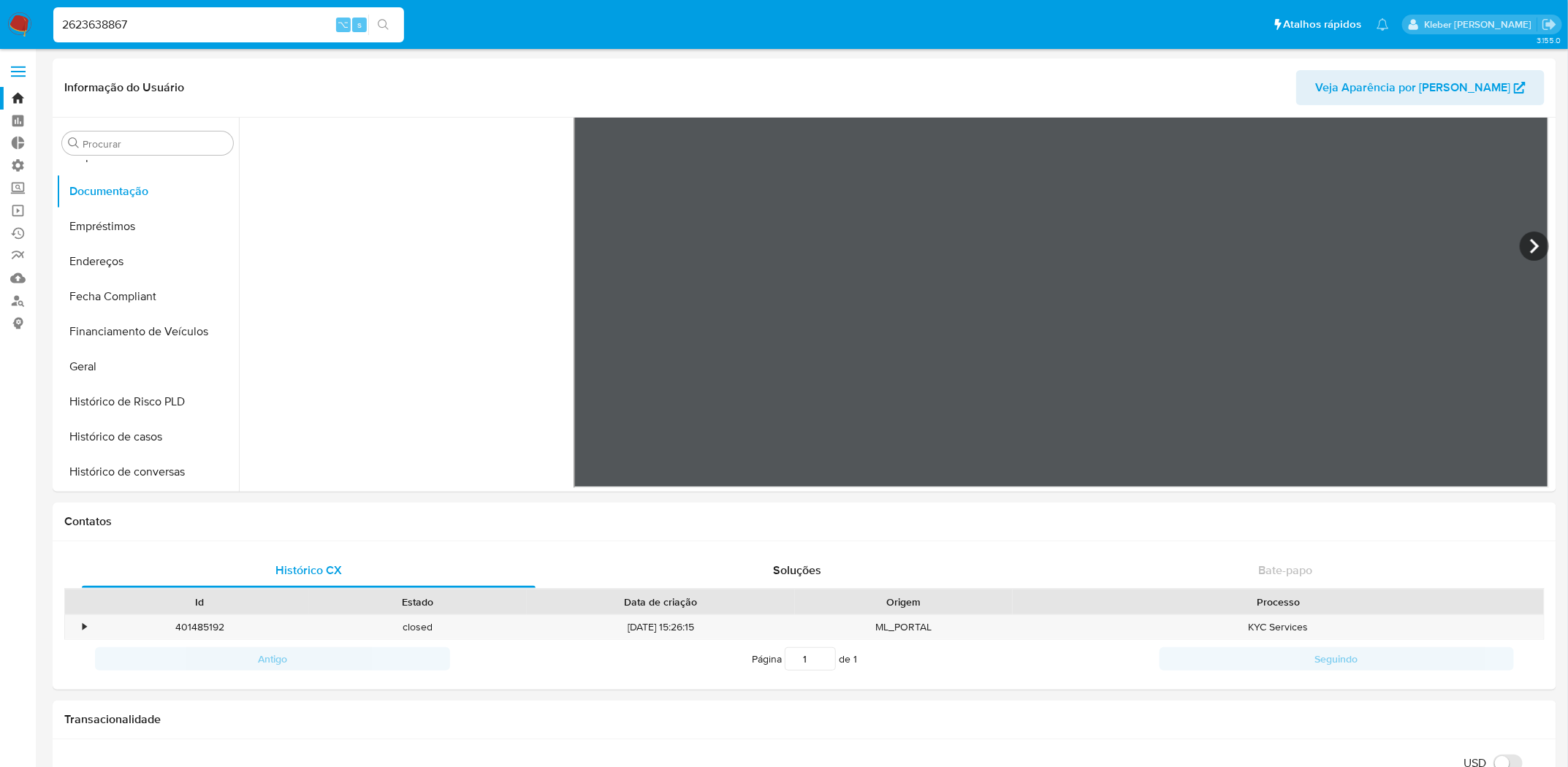
scroll to position [0, 0]
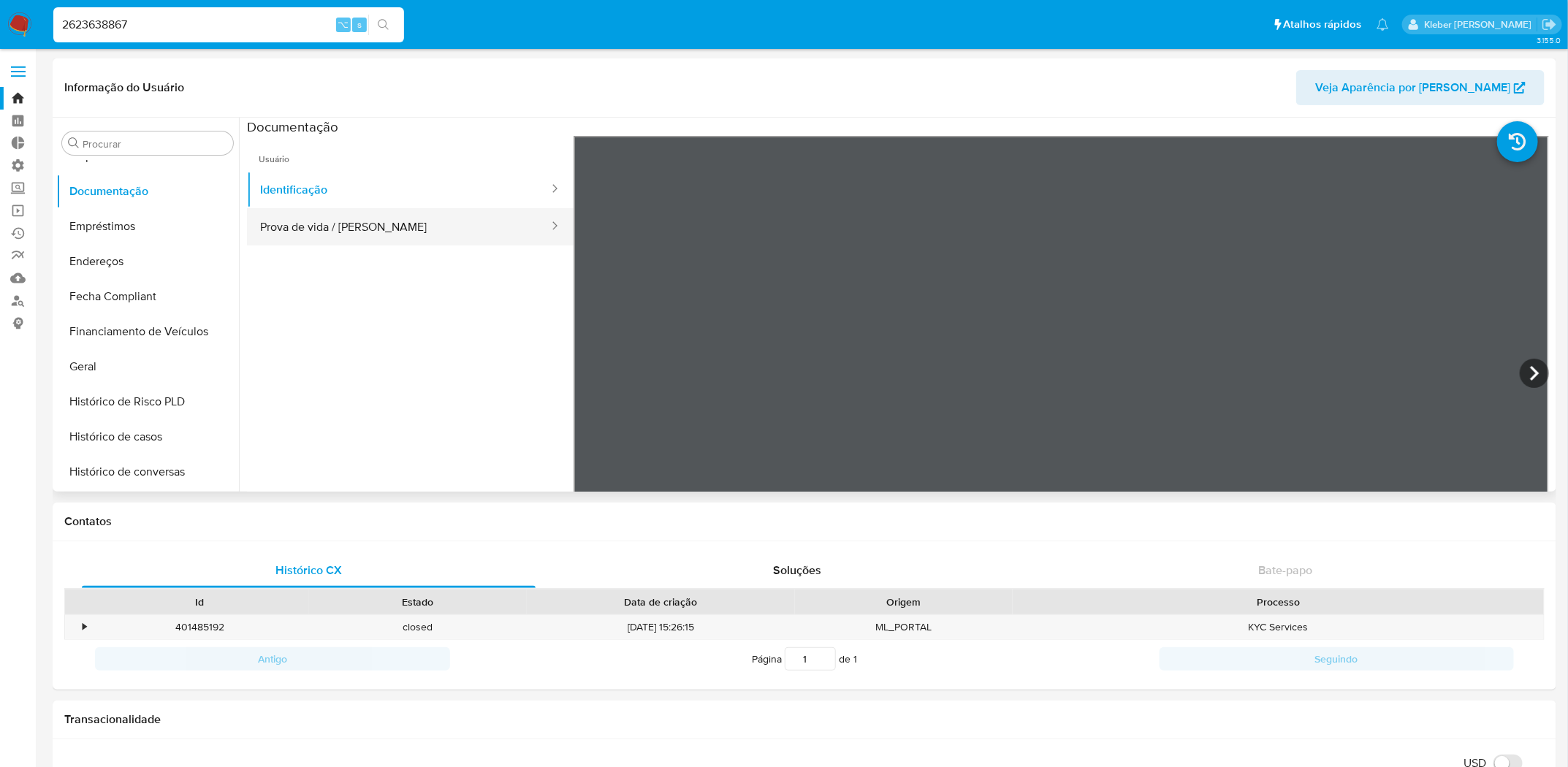
click at [394, 212] on button "Prova de vida / [PERSON_NAME]" at bounding box center [398, 226] width 303 height 37
